Goal: Transaction & Acquisition: Book appointment/travel/reservation

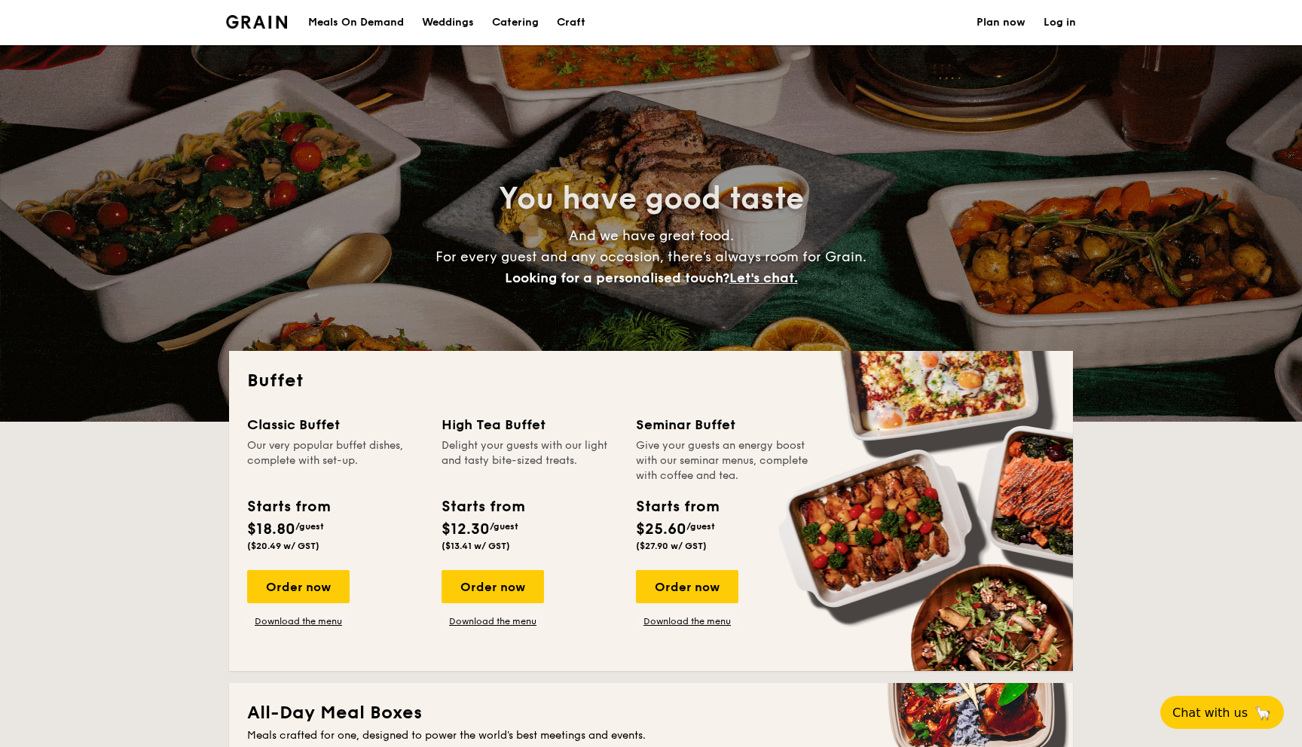
select select
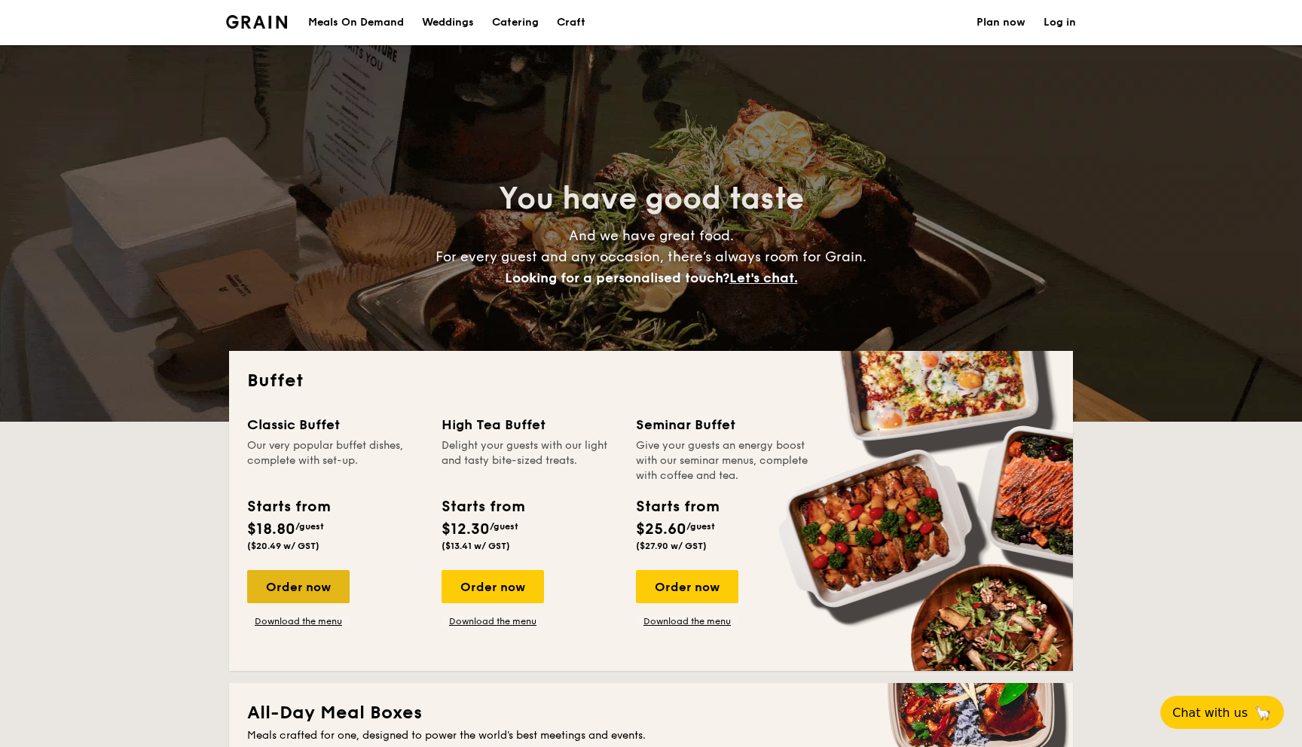
click at [331, 588] on div "Order now" at bounding box center [298, 586] width 102 height 33
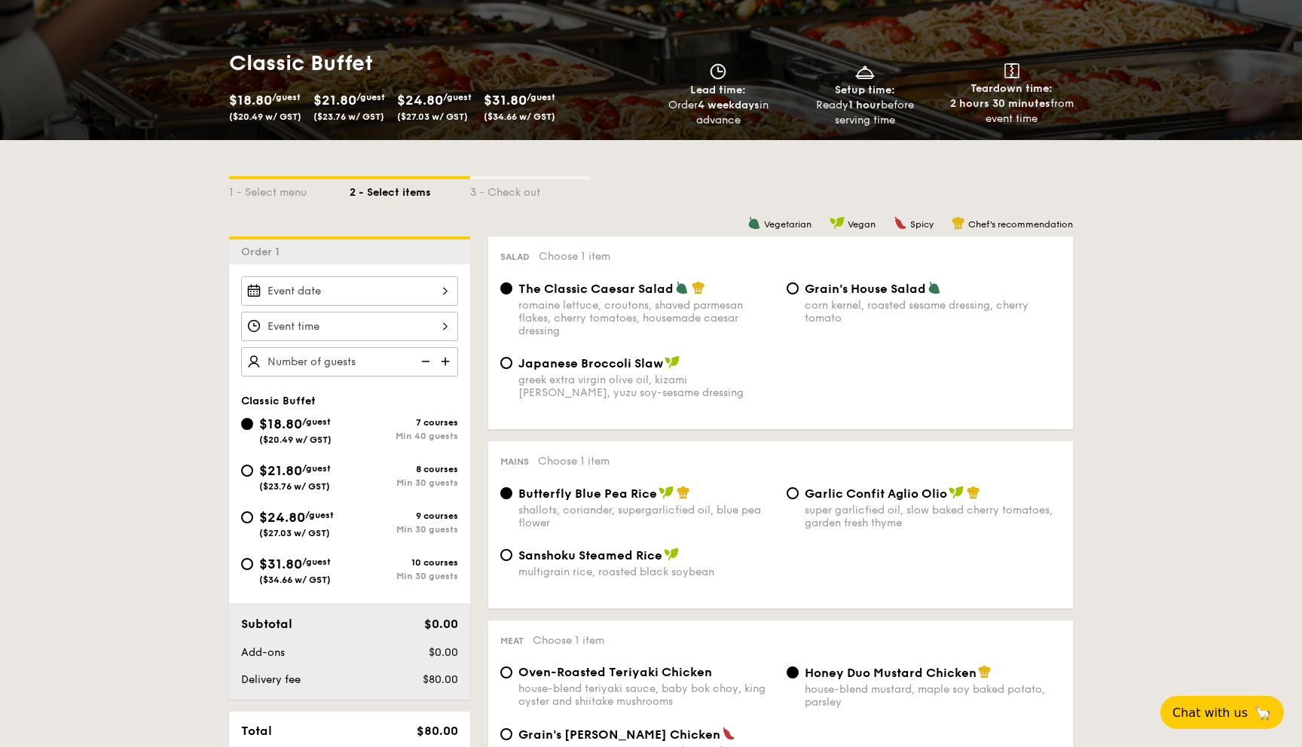
scroll to position [266, 0]
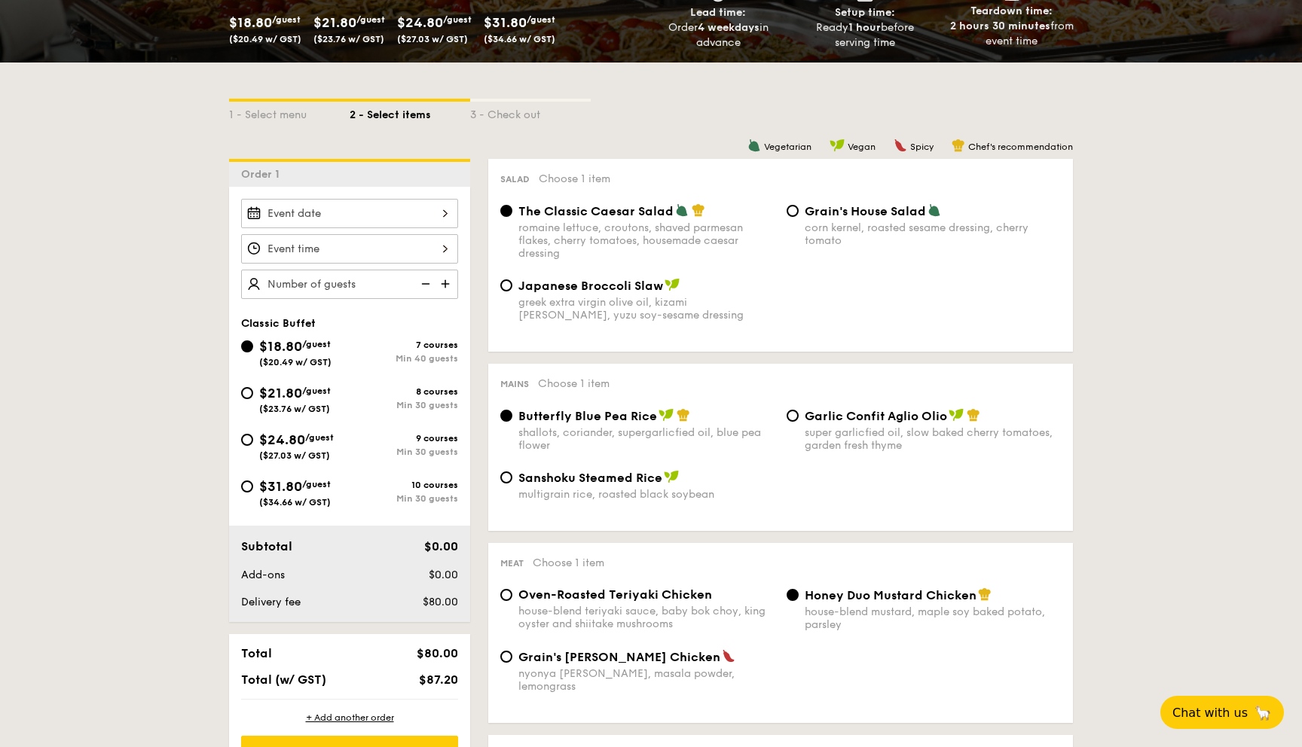
click at [316, 441] on span "/guest" at bounding box center [319, 437] width 29 height 11
click at [253, 441] on input "$24.80 /guest ($27.03 w/ GST) 9 courses Min 30 guests" at bounding box center [247, 440] width 12 height 12
radio input "true"
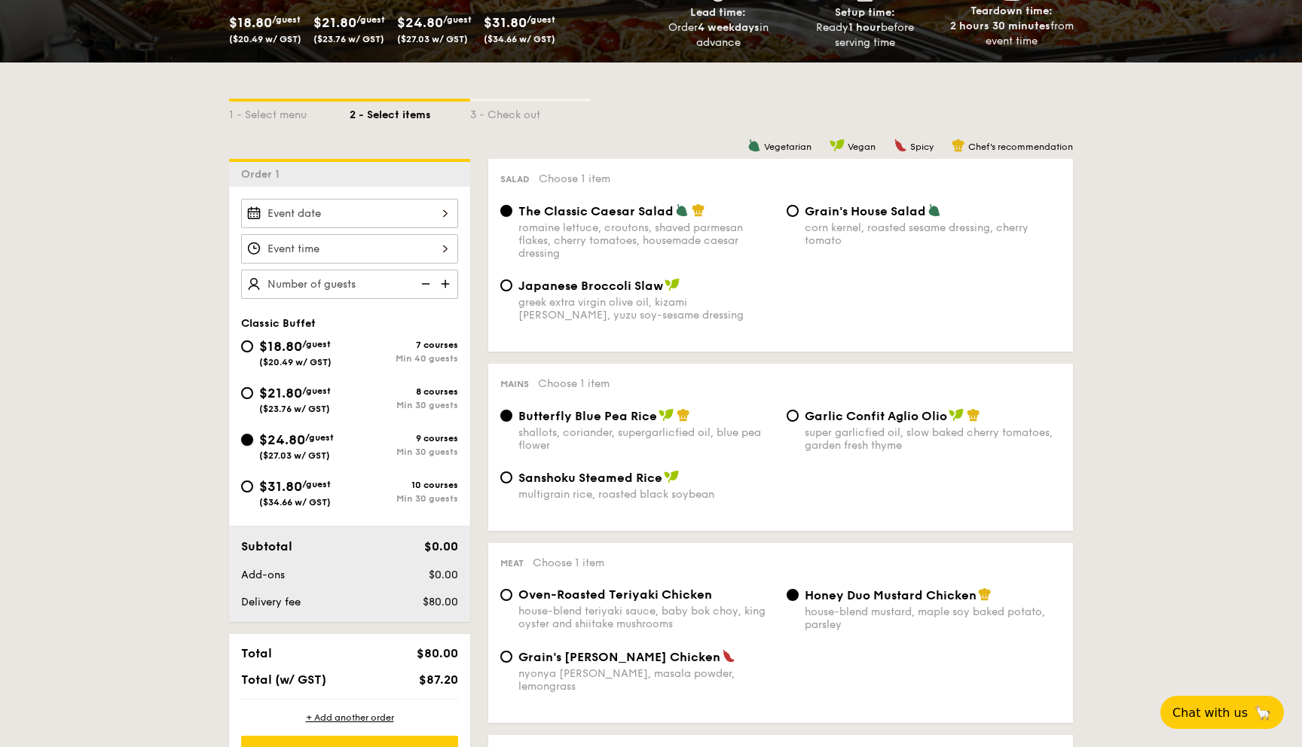
radio input "true"
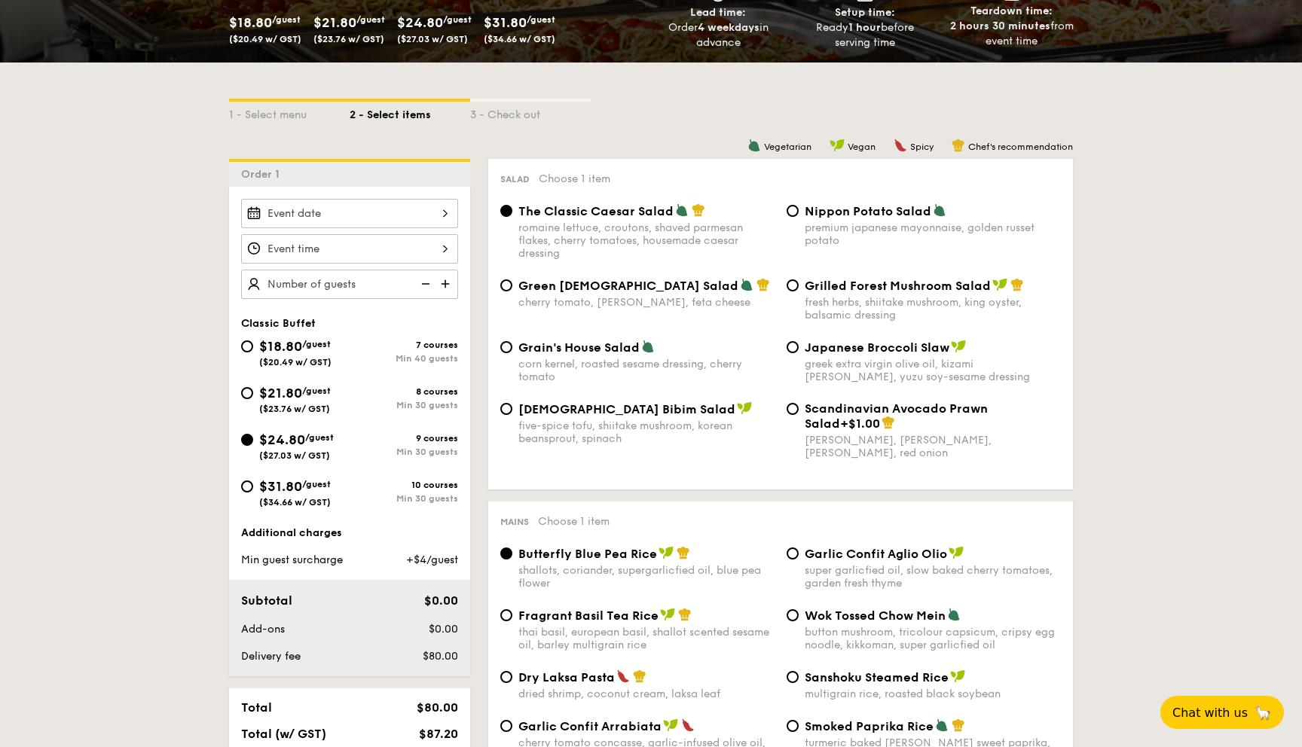
click at [430, 211] on div at bounding box center [349, 213] width 217 height 29
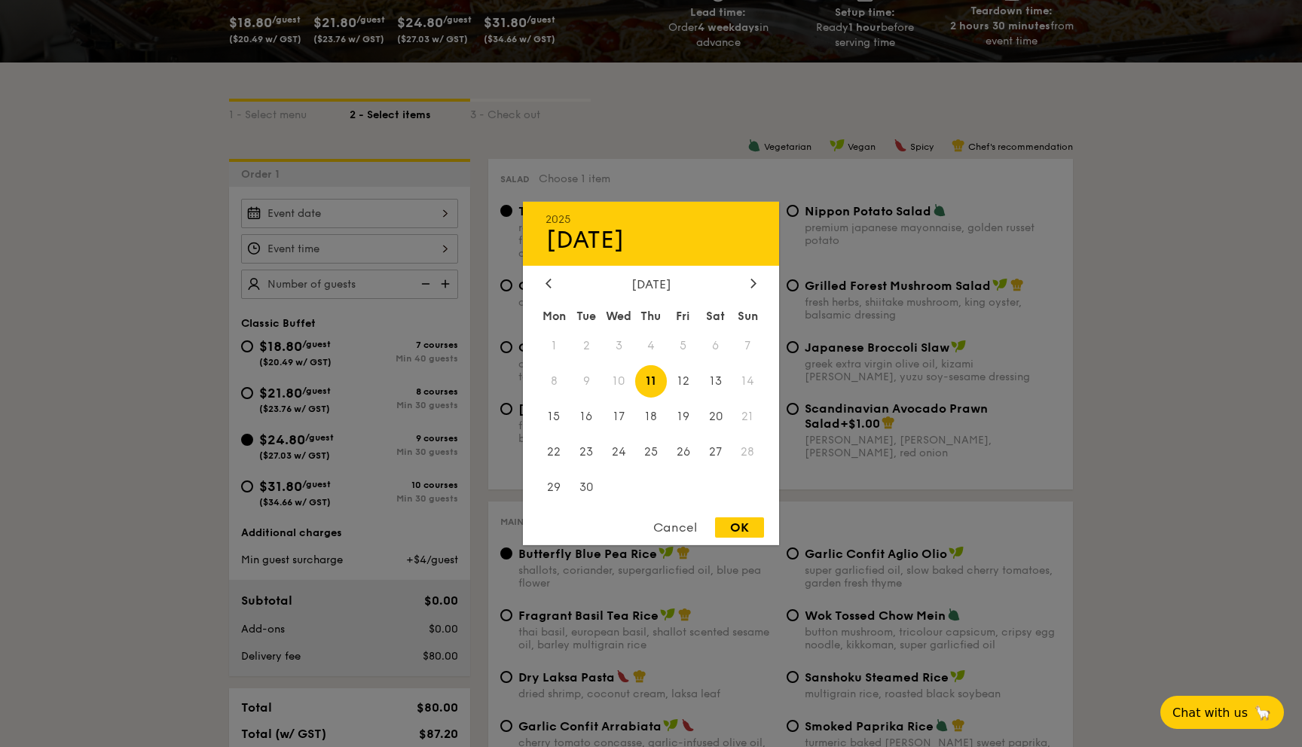
click at [739, 448] on span "28" at bounding box center [748, 451] width 32 height 32
click at [749, 451] on span "28" at bounding box center [748, 451] width 32 height 32
click at [755, 449] on span "28" at bounding box center [748, 451] width 32 height 32
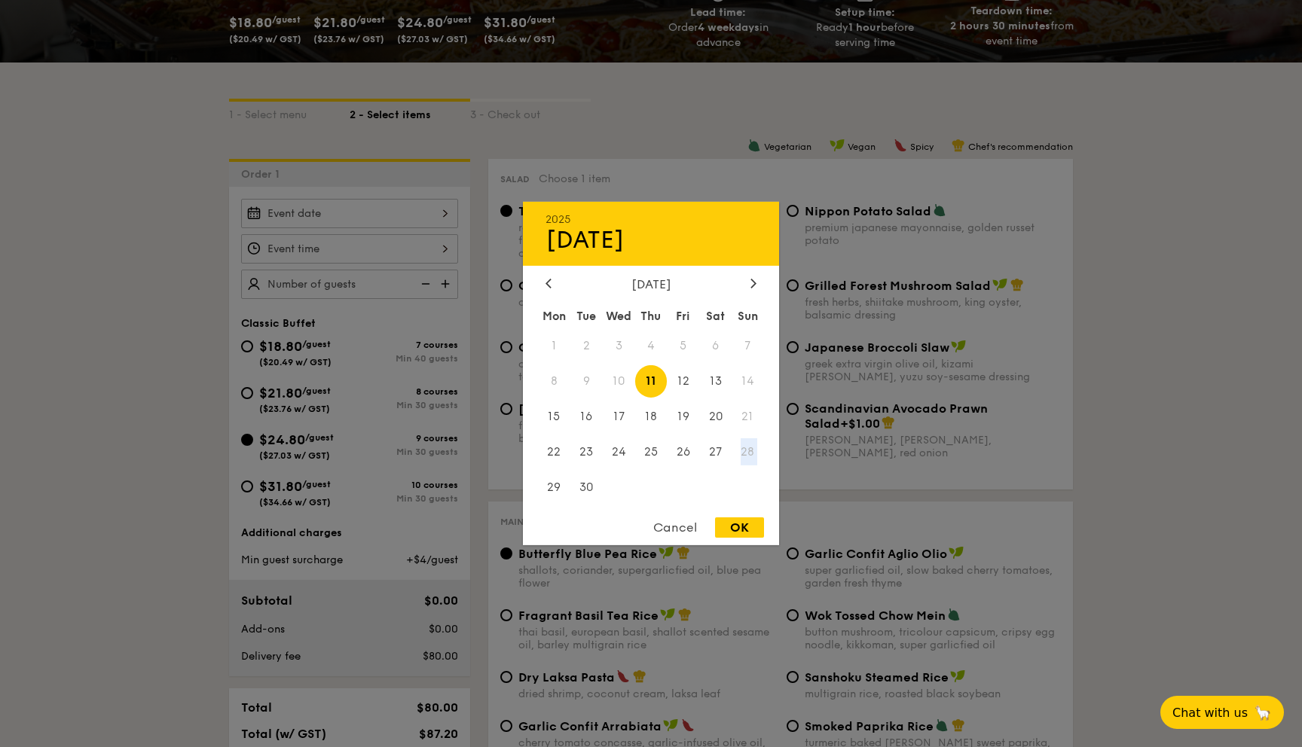
click at [755, 449] on span "28" at bounding box center [748, 451] width 32 height 32
click at [748, 457] on span "28" at bounding box center [748, 451] width 32 height 32
click at [728, 453] on span "27" at bounding box center [715, 451] width 32 height 32
click at [675, 522] on div "Cancel" at bounding box center [675, 528] width 74 height 20
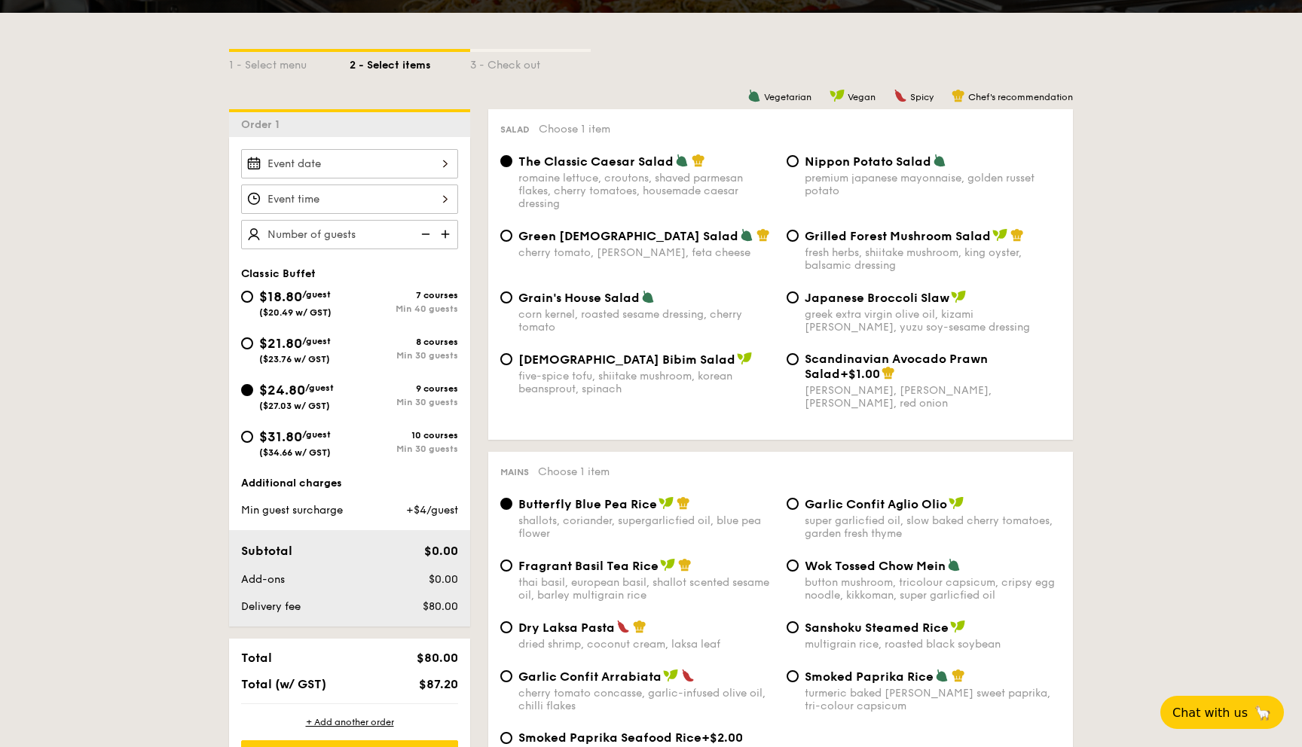
scroll to position [0, 0]
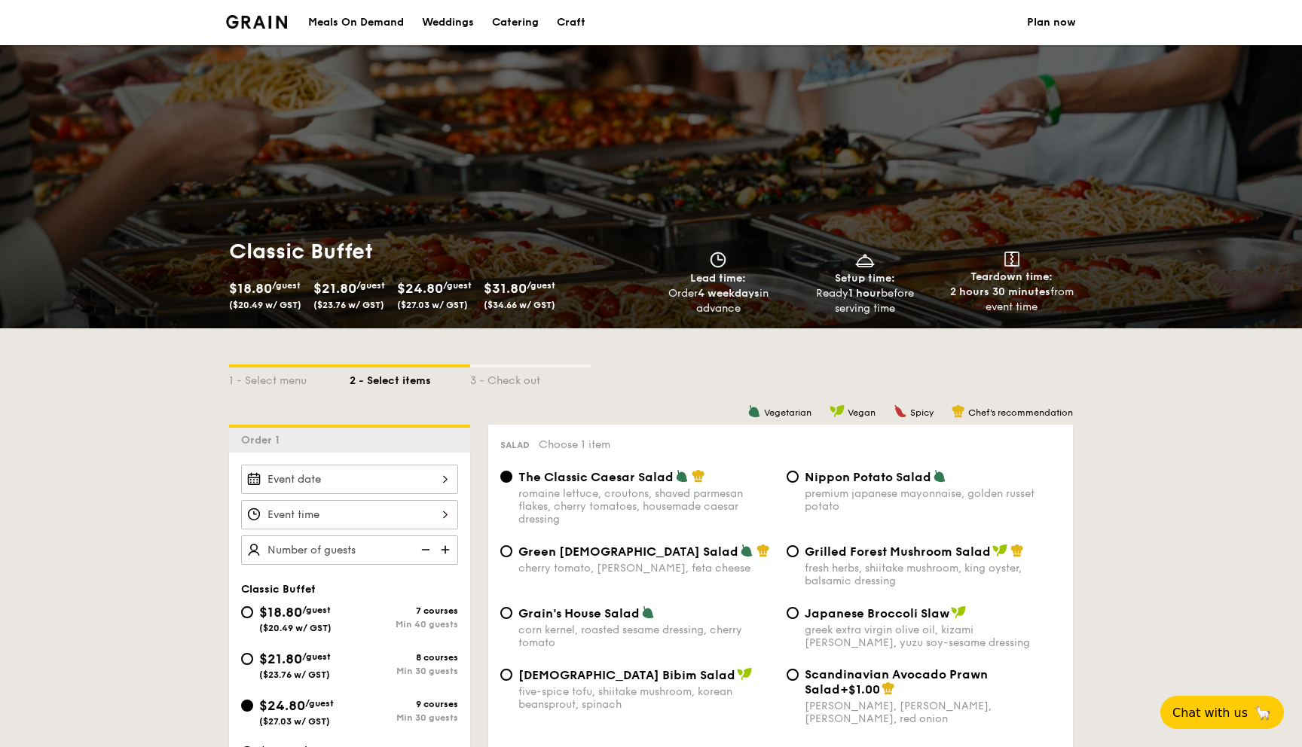
click at [441, 475] on div at bounding box center [349, 479] width 217 height 29
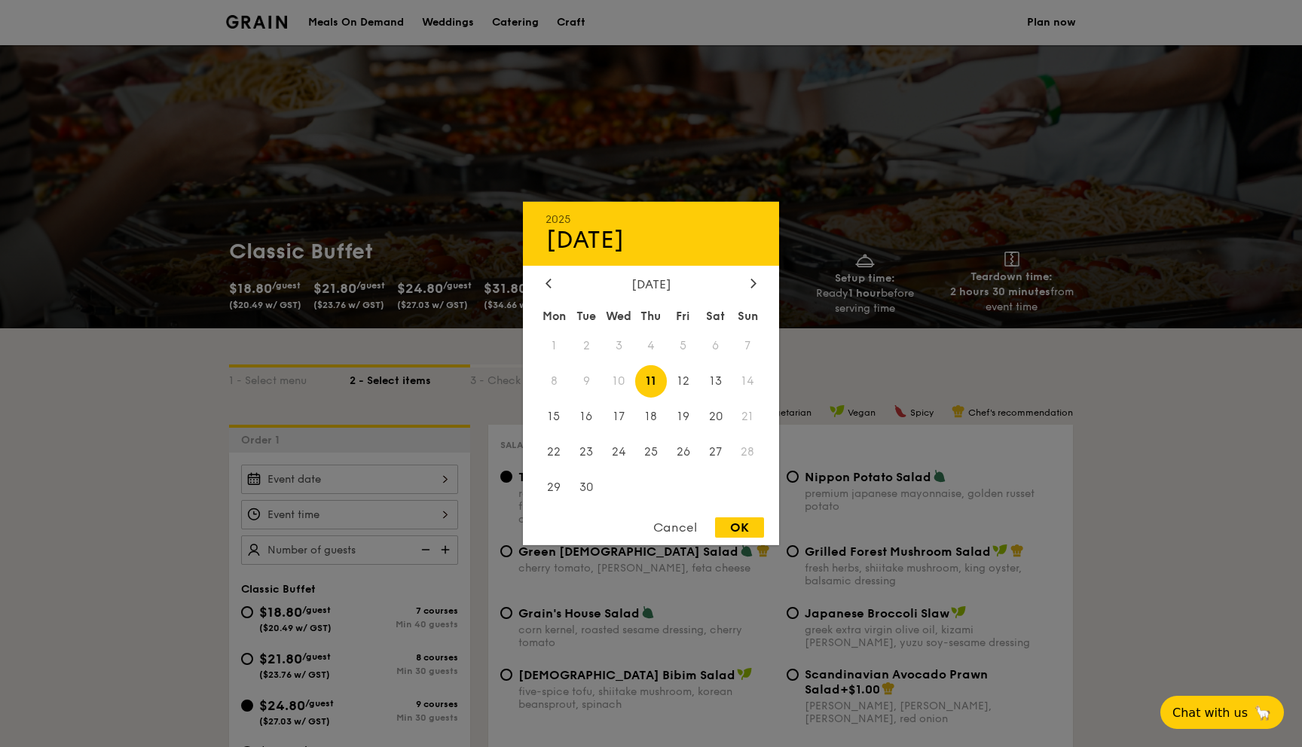
click at [742, 449] on span "28" at bounding box center [748, 451] width 32 height 32
click at [668, 531] on div "Cancel" at bounding box center [675, 528] width 74 height 20
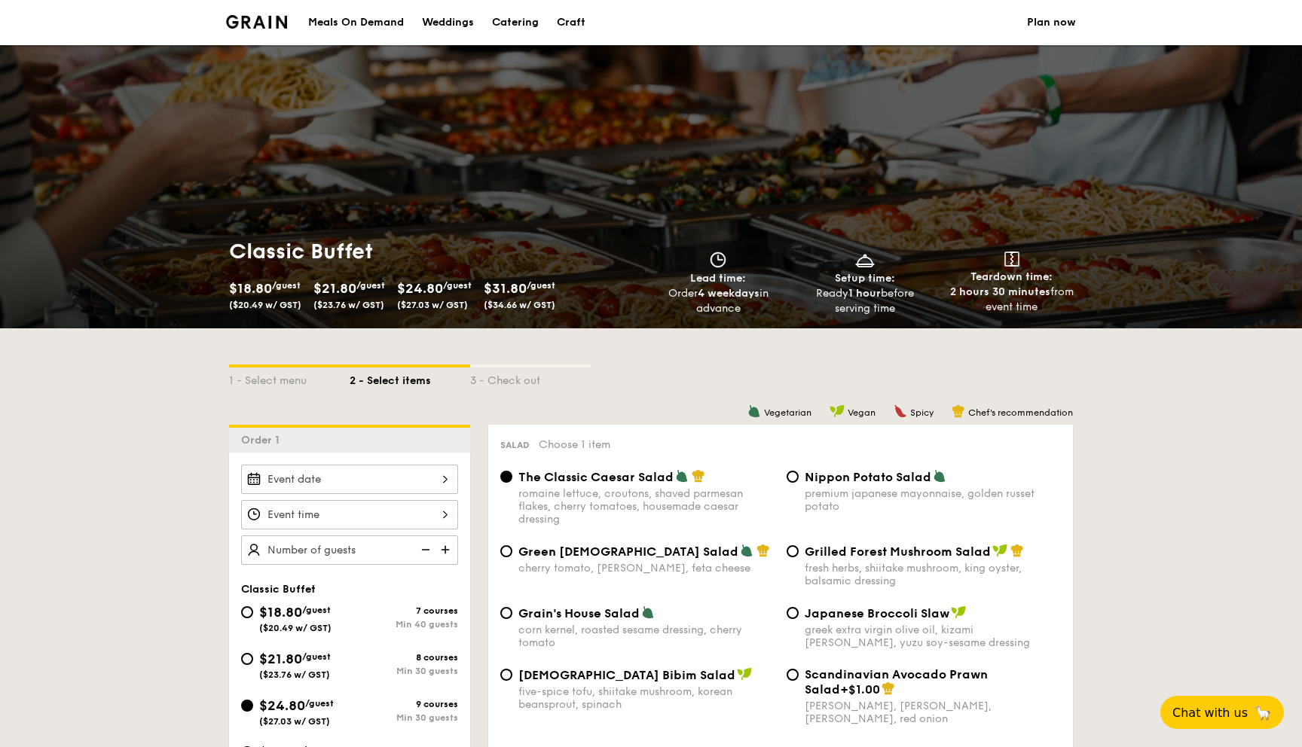
click at [268, 27] on img at bounding box center [256, 22] width 61 height 14
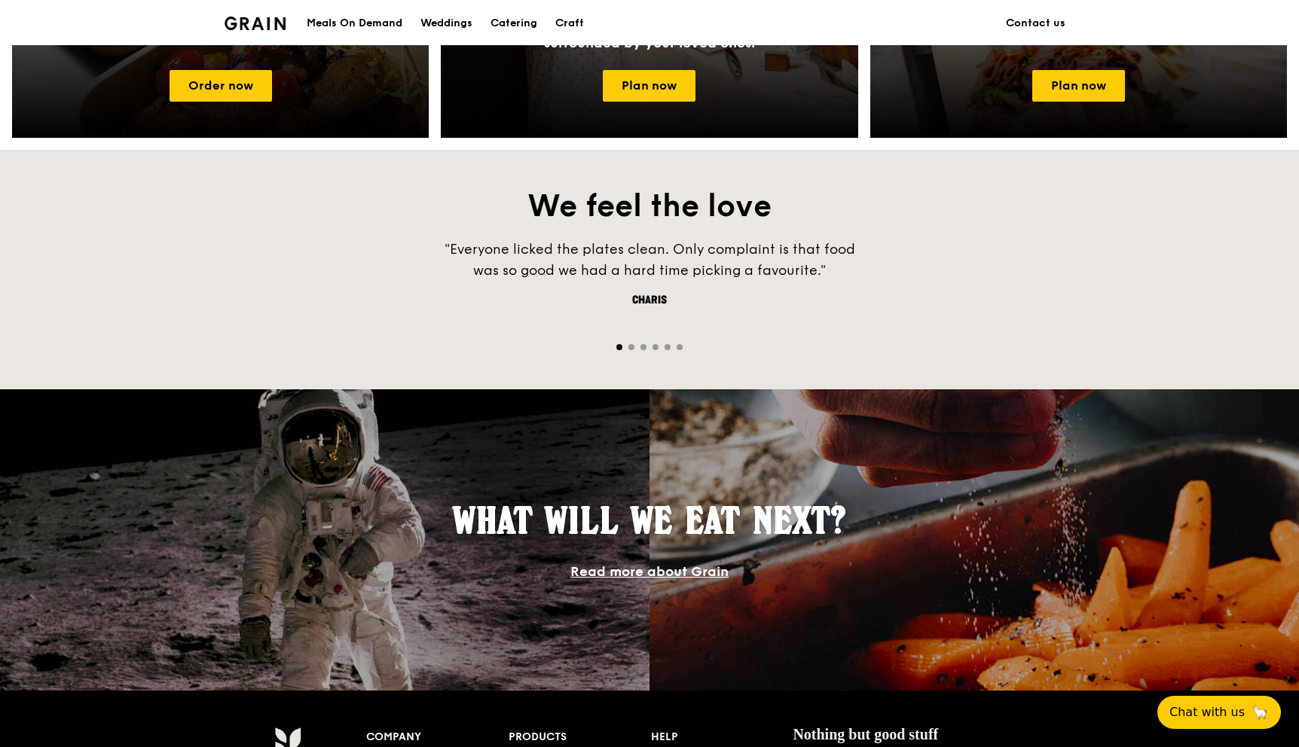
scroll to position [1204, 0]
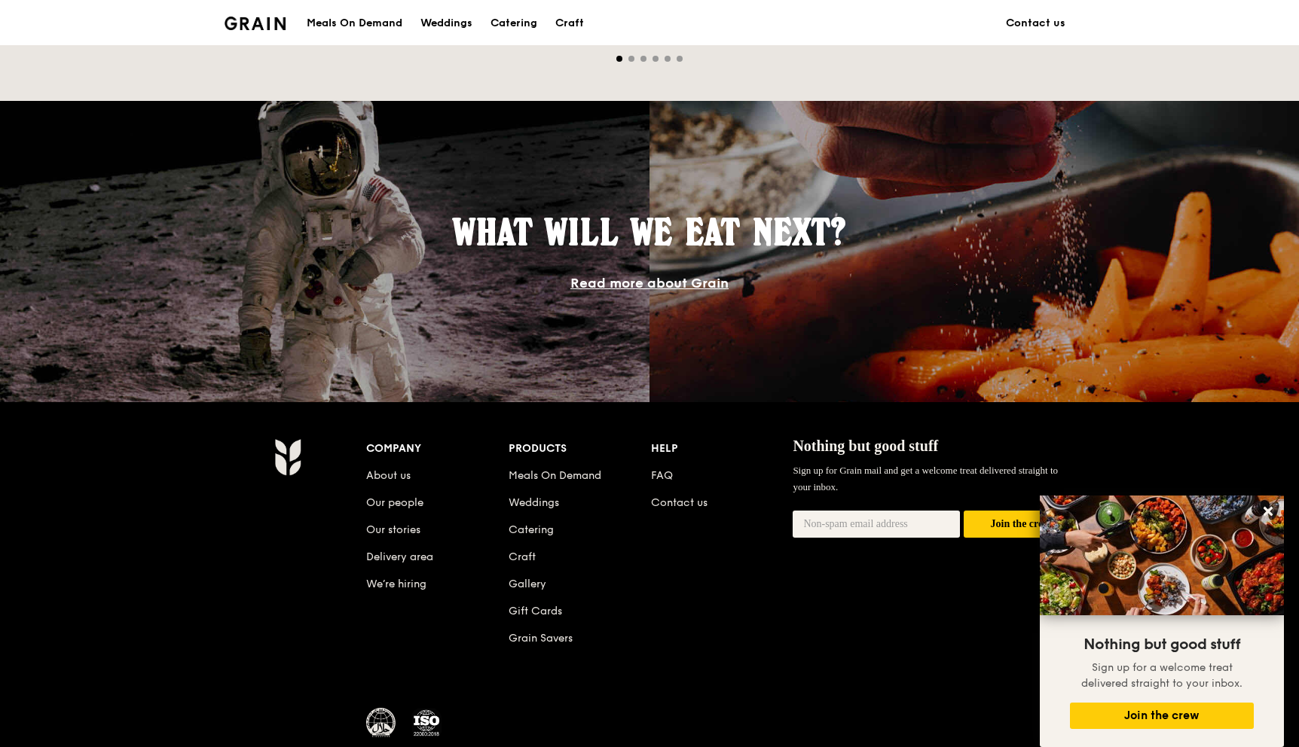
click at [665, 469] on li "FAQ" at bounding box center [722, 473] width 142 height 27
click at [665, 476] on link "FAQ" at bounding box center [662, 475] width 22 height 13
